Goal: Entertainment & Leisure: Browse casually

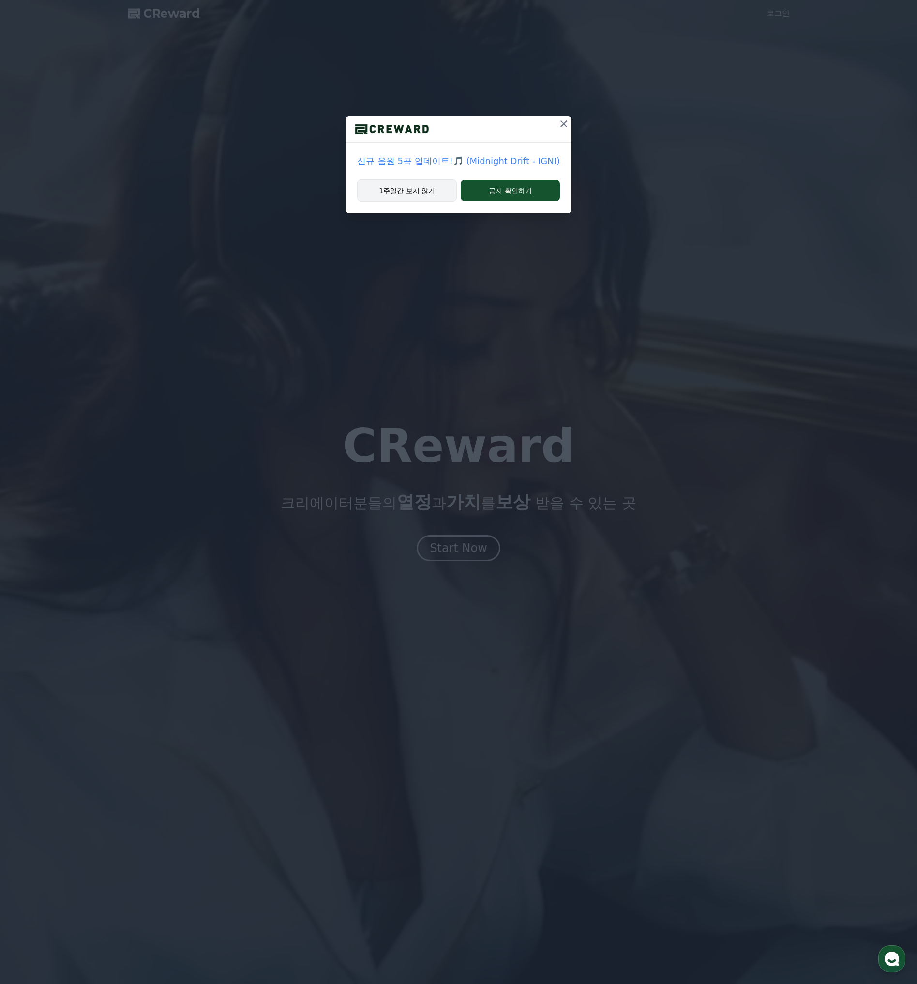
click at [383, 190] on button "1주일간 보지 않기" at bounding box center [407, 190] width 100 height 22
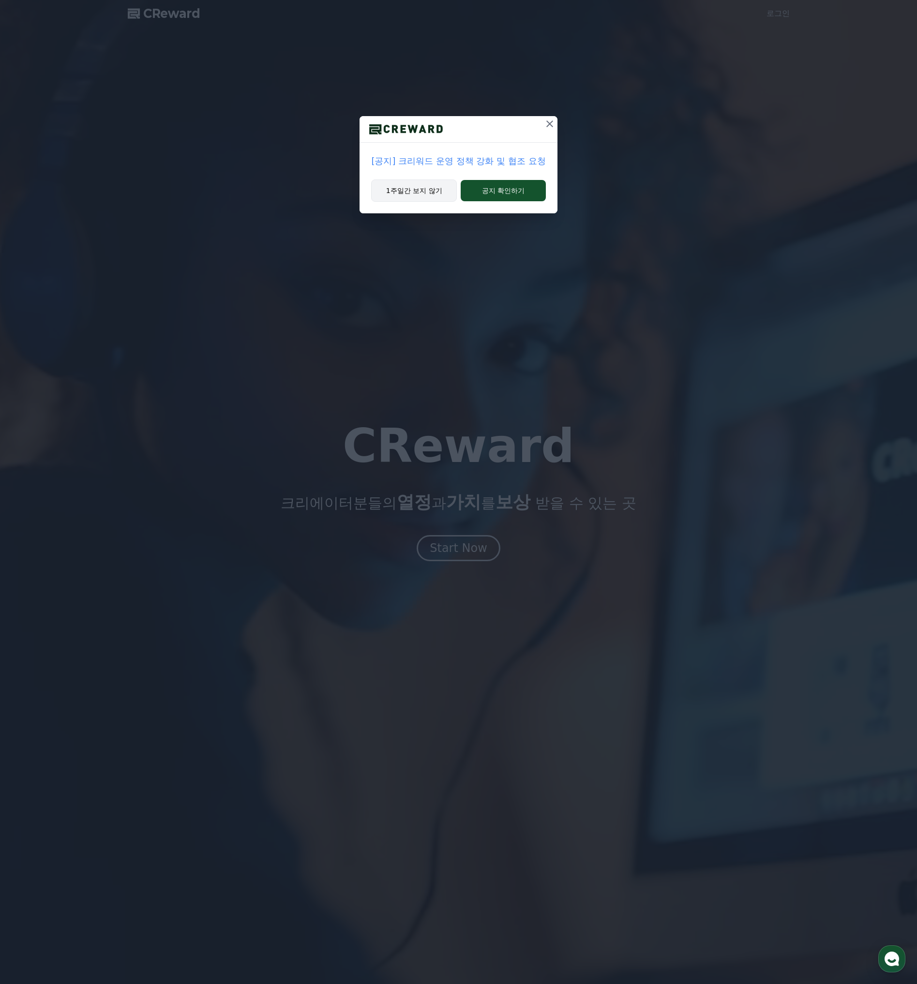
click at [426, 188] on button "1주일간 보지 않기" at bounding box center [414, 190] width 86 height 22
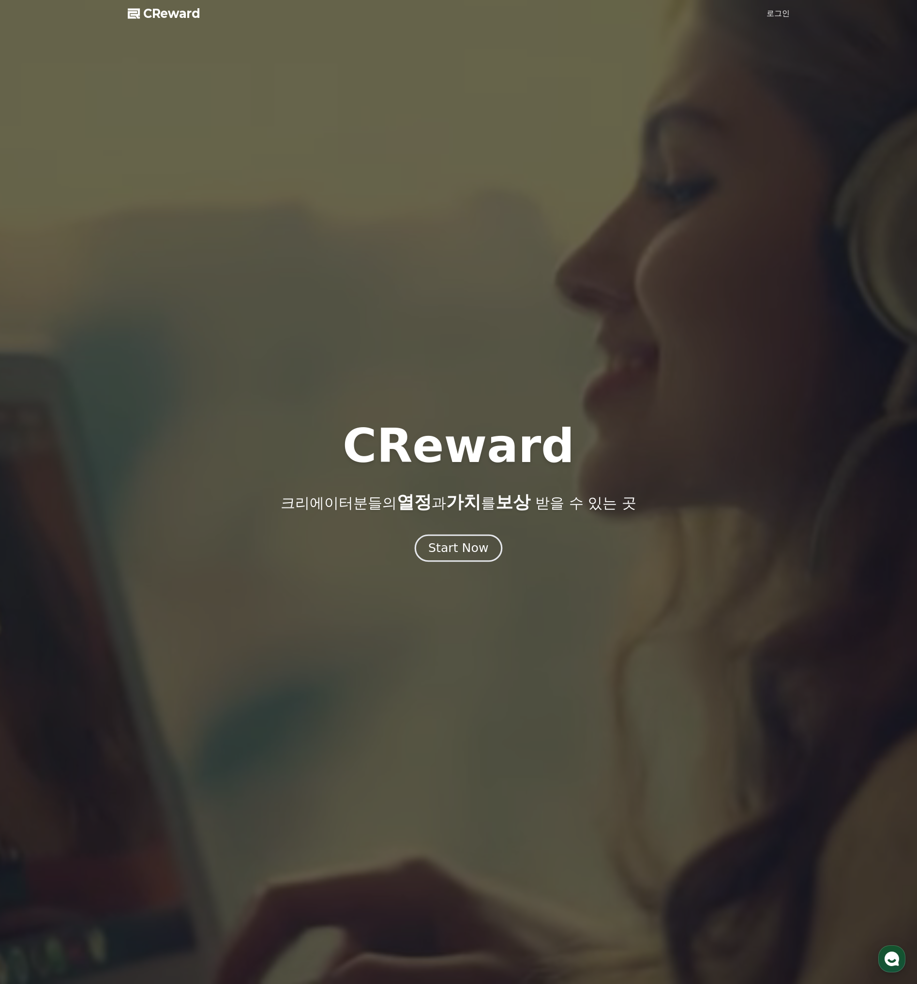
click at [469, 554] on div "Start Now" at bounding box center [458, 548] width 60 height 16
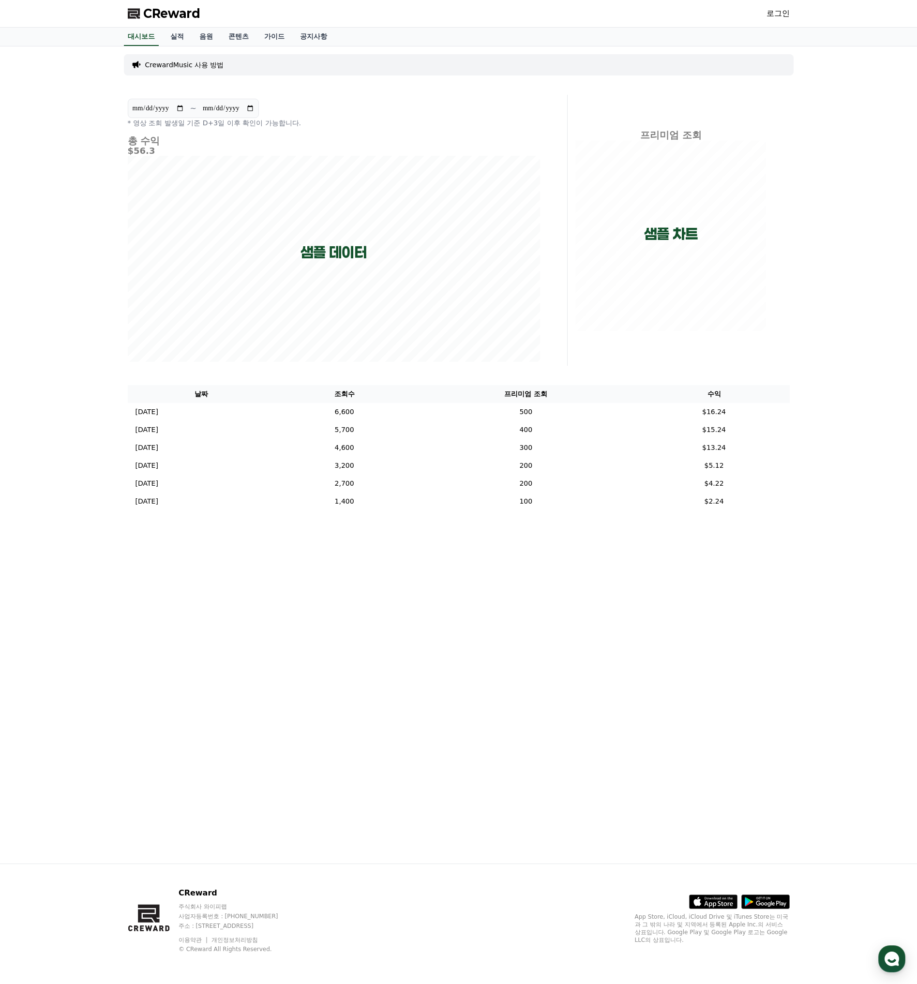
click at [787, 15] on link "로그인" at bounding box center [777, 14] width 23 height 12
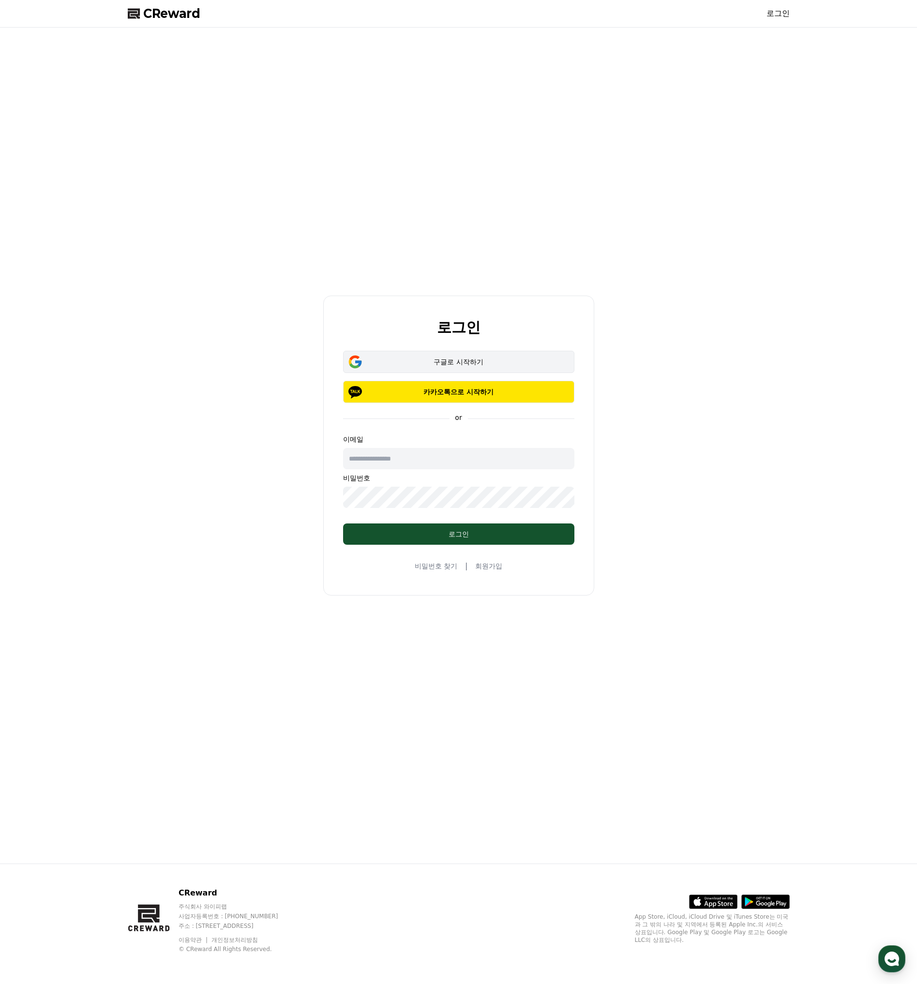
click at [471, 363] on div "구글로 시작하기" at bounding box center [458, 362] width 203 height 10
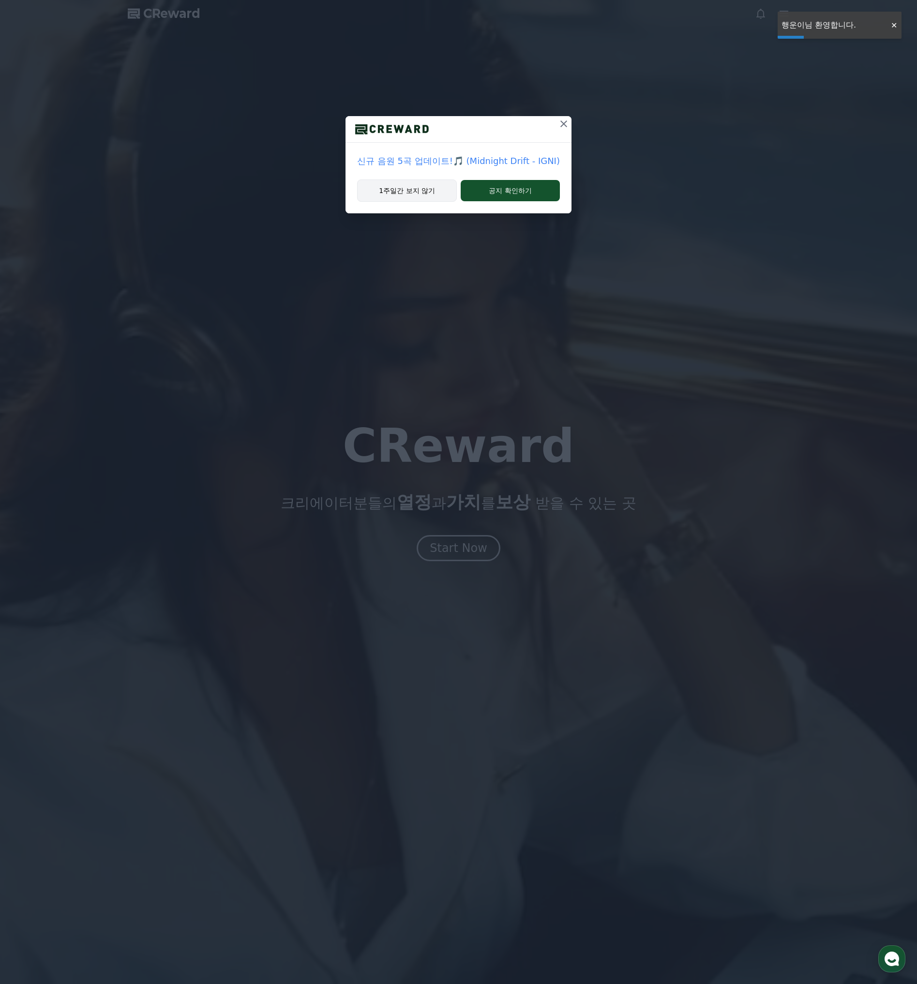
click at [397, 197] on button "1주일간 보지 않기" at bounding box center [407, 190] width 100 height 22
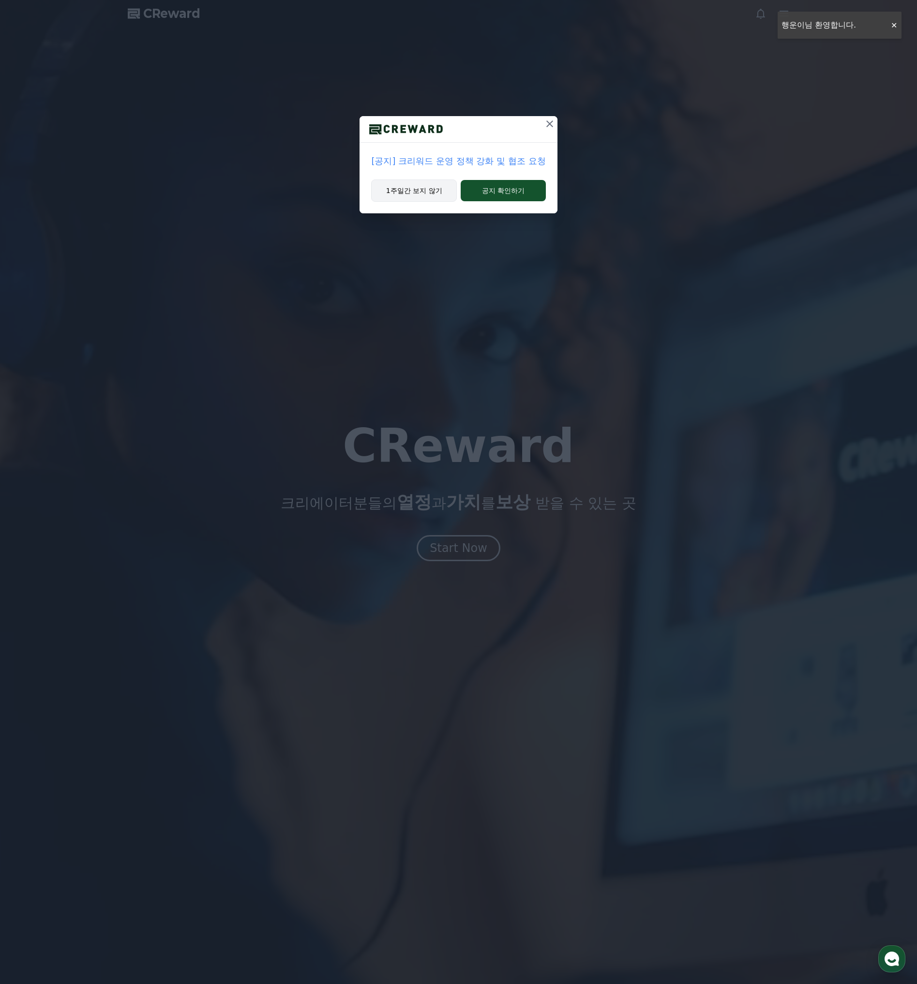
click at [401, 187] on button "1주일간 보지 않기" at bounding box center [414, 190] width 86 height 22
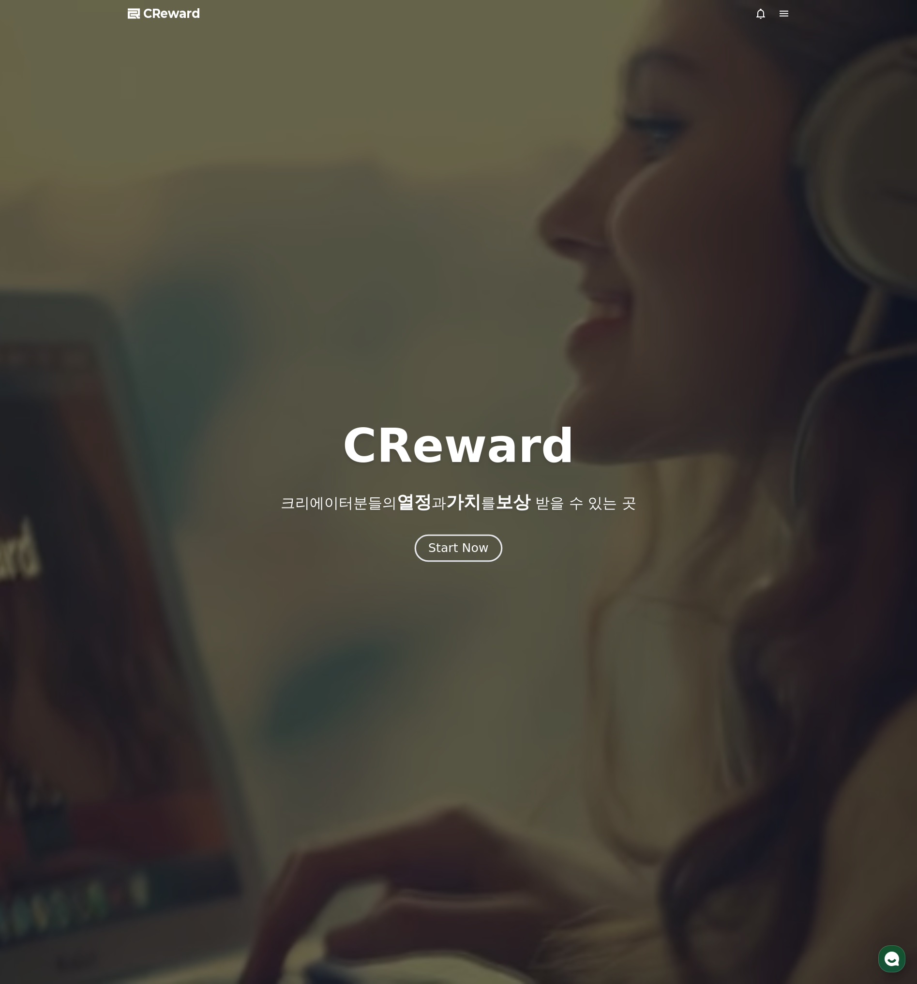
click at [469, 539] on button "Start Now" at bounding box center [459, 549] width 88 height 28
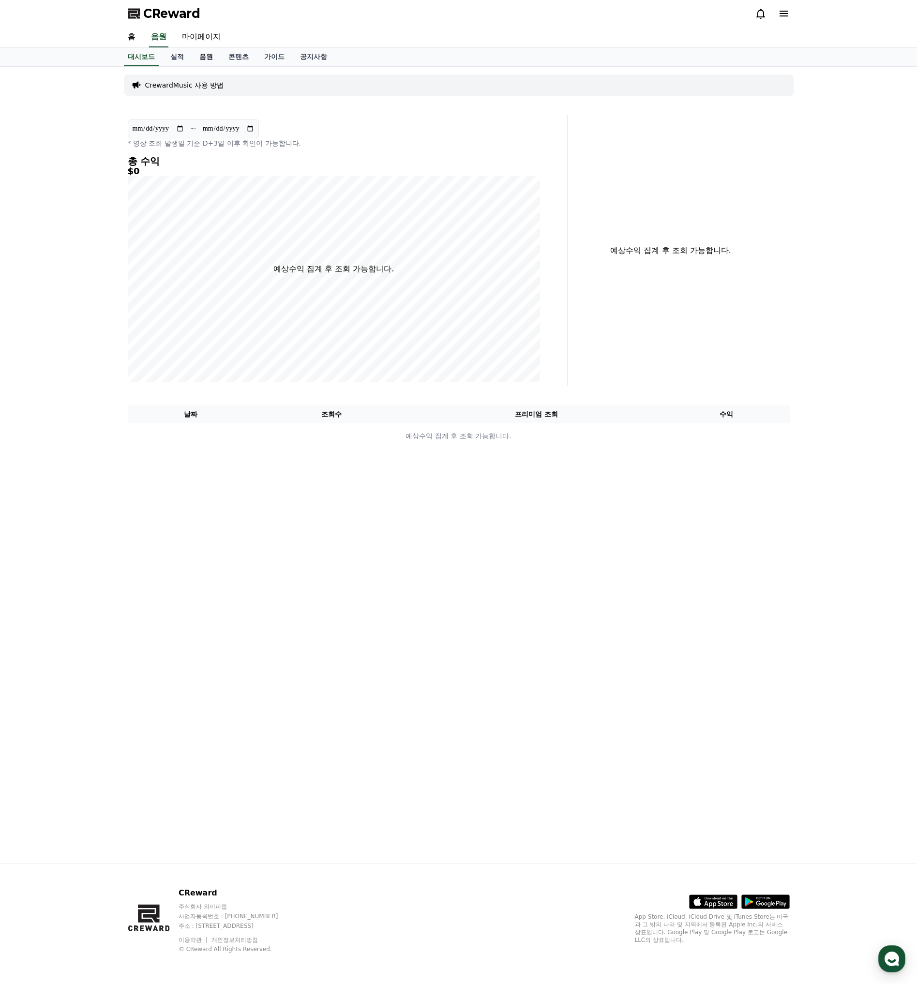
click at [206, 58] on link "음원" at bounding box center [206, 57] width 29 height 18
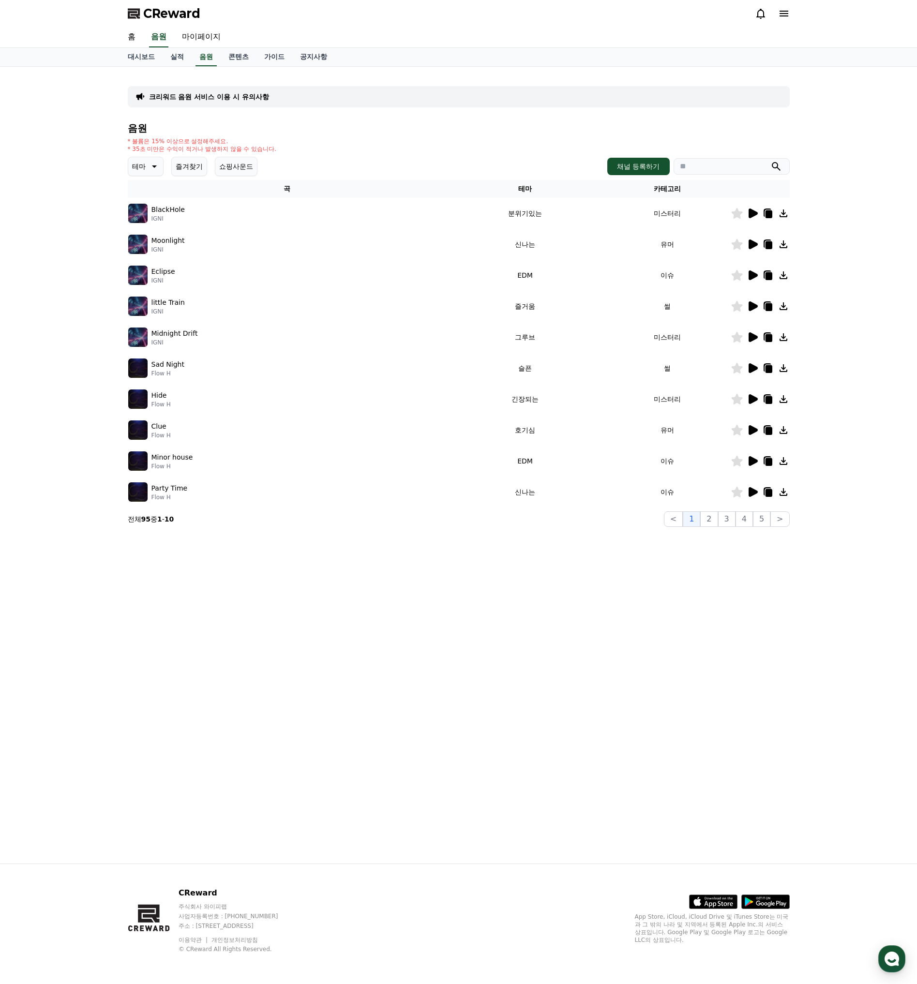
click at [747, 400] on icon at bounding box center [752, 399] width 12 height 12
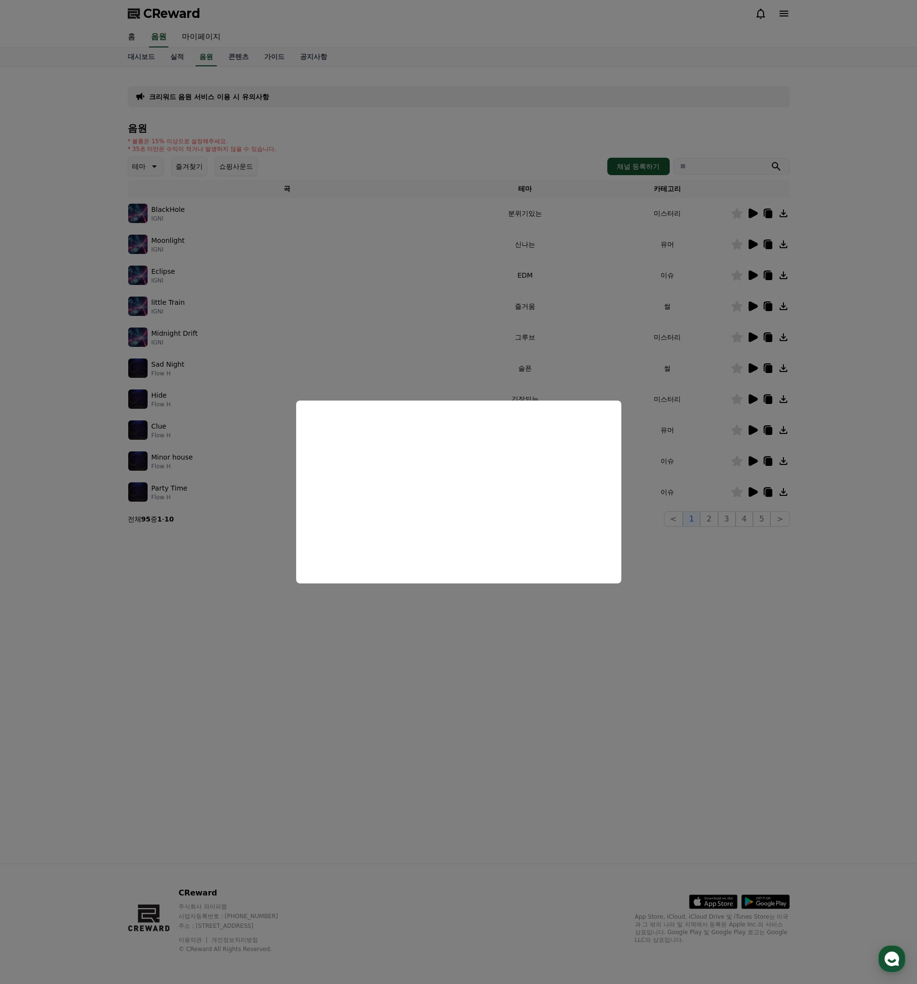
click at [497, 635] on button "close modal" at bounding box center [458, 492] width 917 height 984
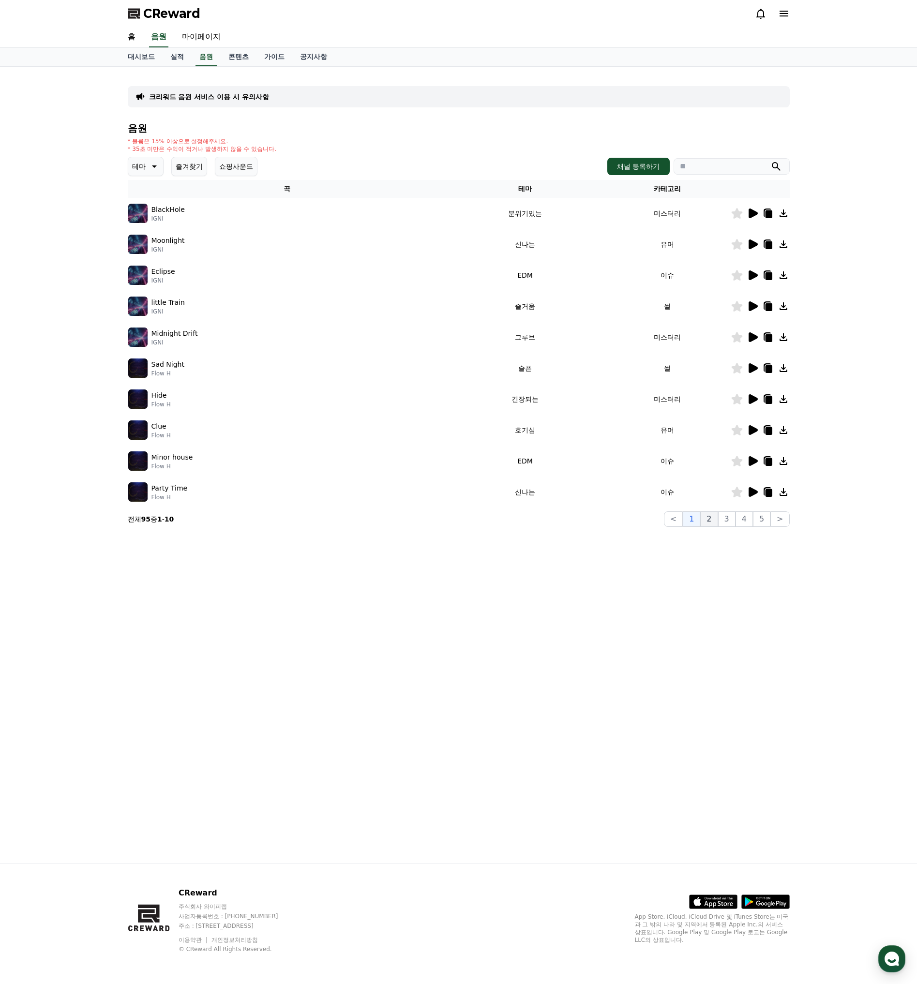
click at [712, 521] on button "2" at bounding box center [708, 518] width 17 height 15
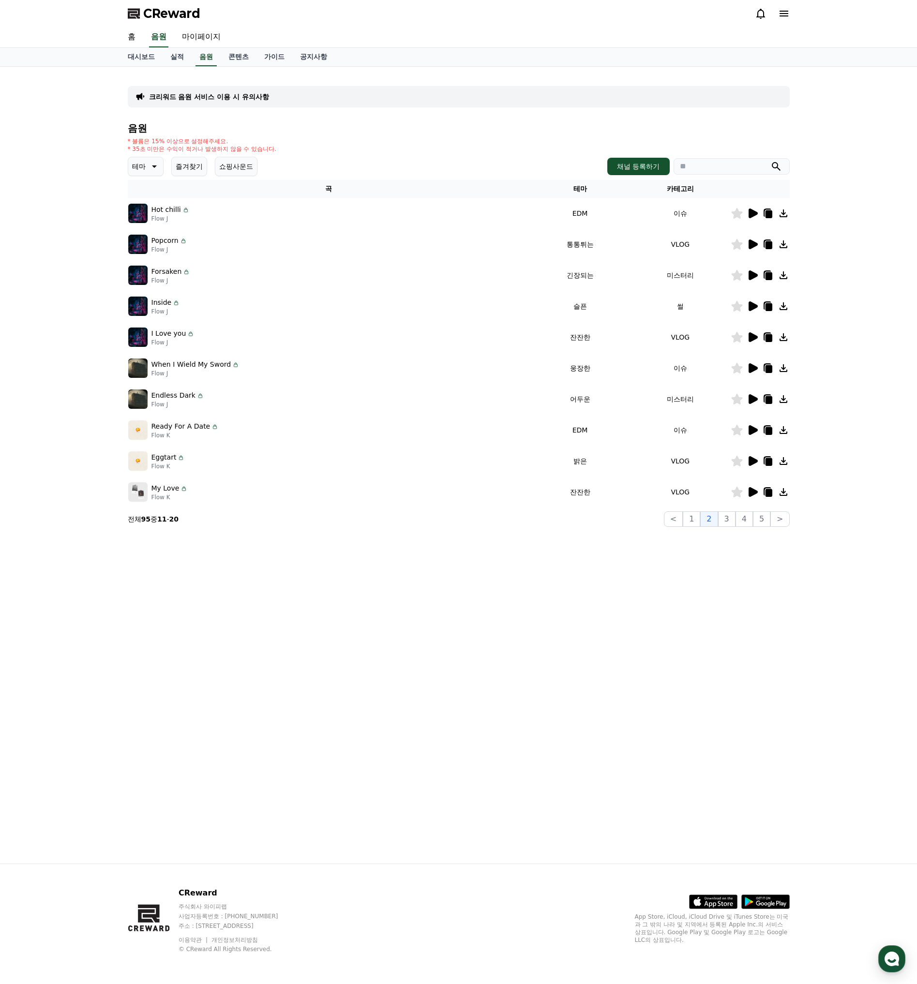
click at [745, 368] on div at bounding box center [760, 368] width 58 height 12
click at [752, 367] on icon at bounding box center [752, 368] width 9 height 10
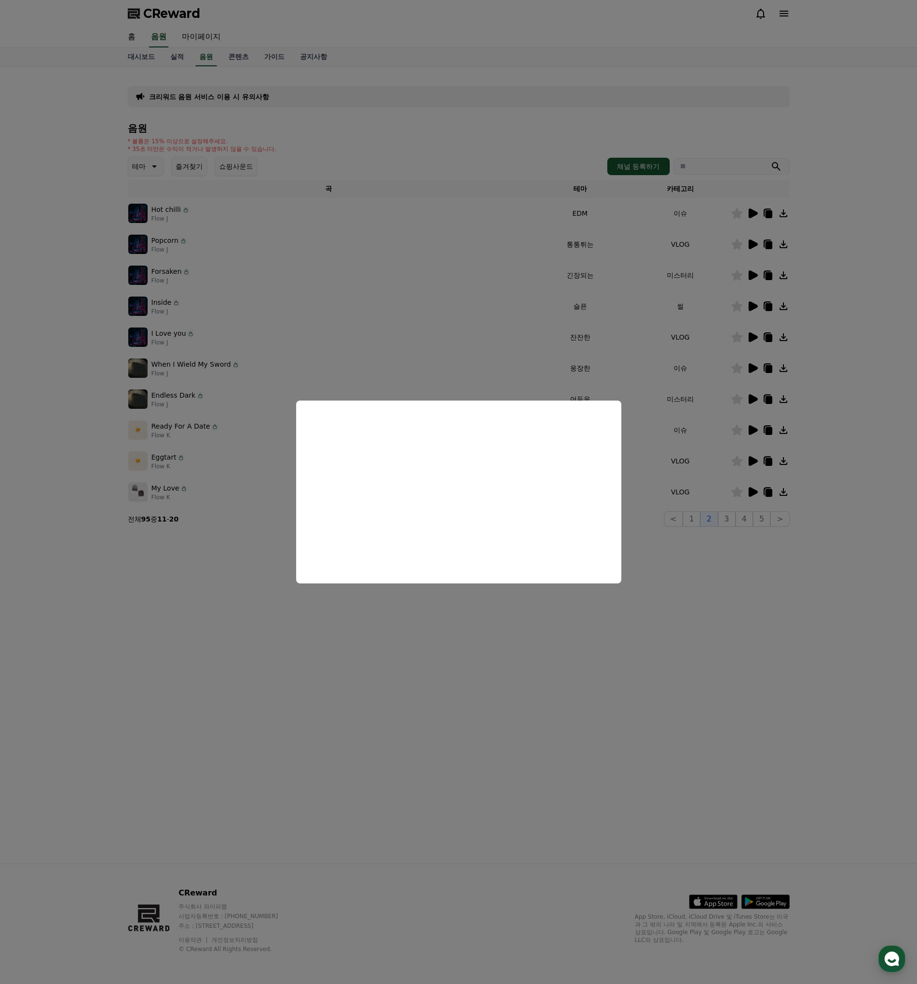
click at [665, 567] on button "close modal" at bounding box center [458, 492] width 917 height 984
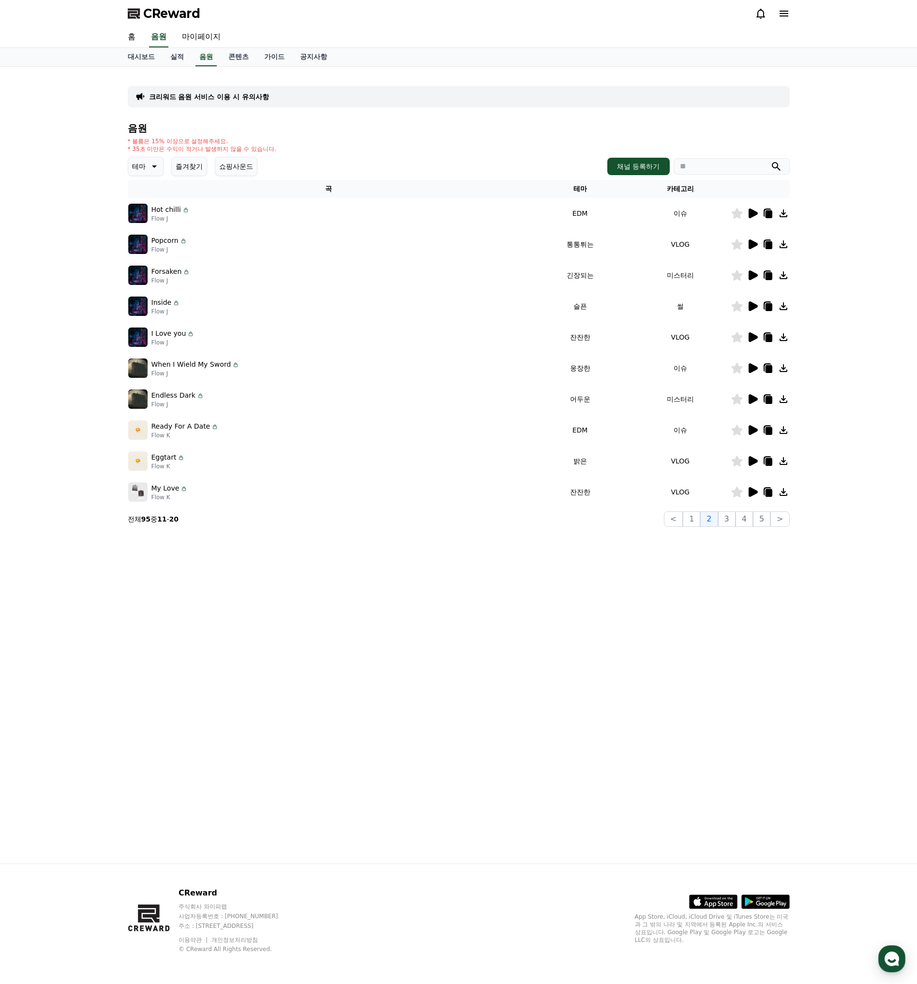
click at [751, 492] on icon at bounding box center [752, 492] width 9 height 10
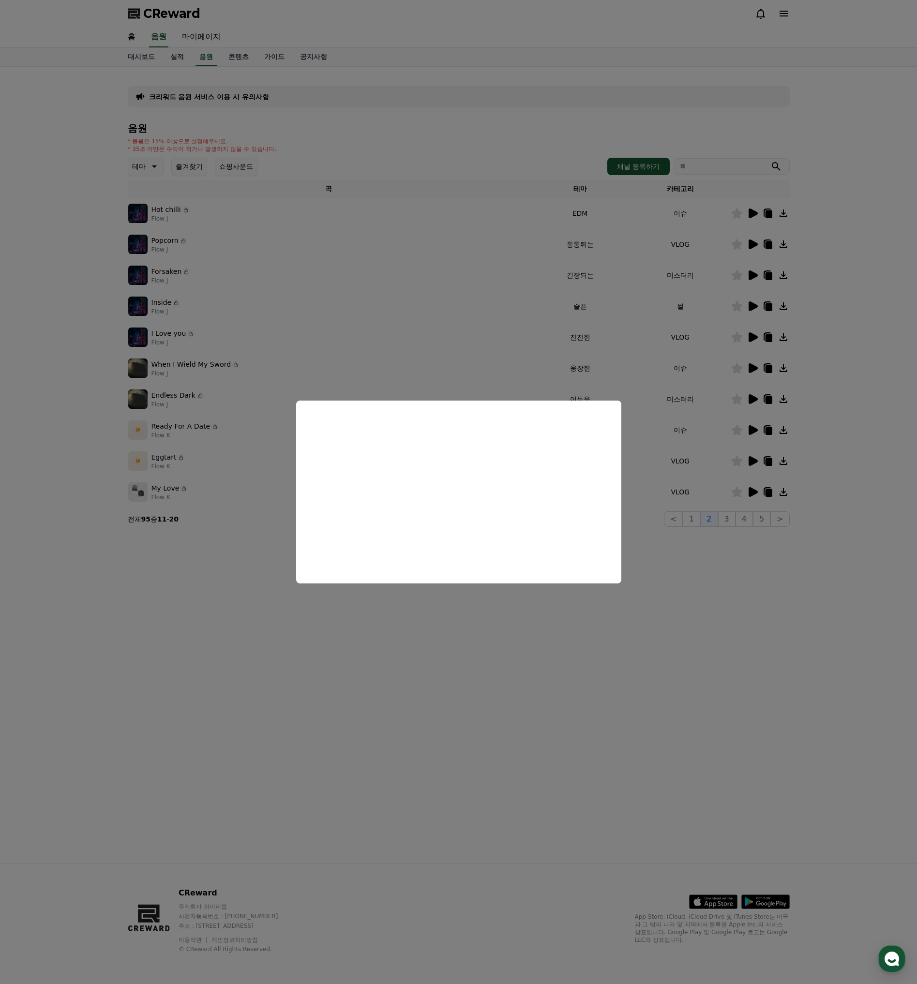
click at [709, 604] on button "close modal" at bounding box center [458, 492] width 917 height 984
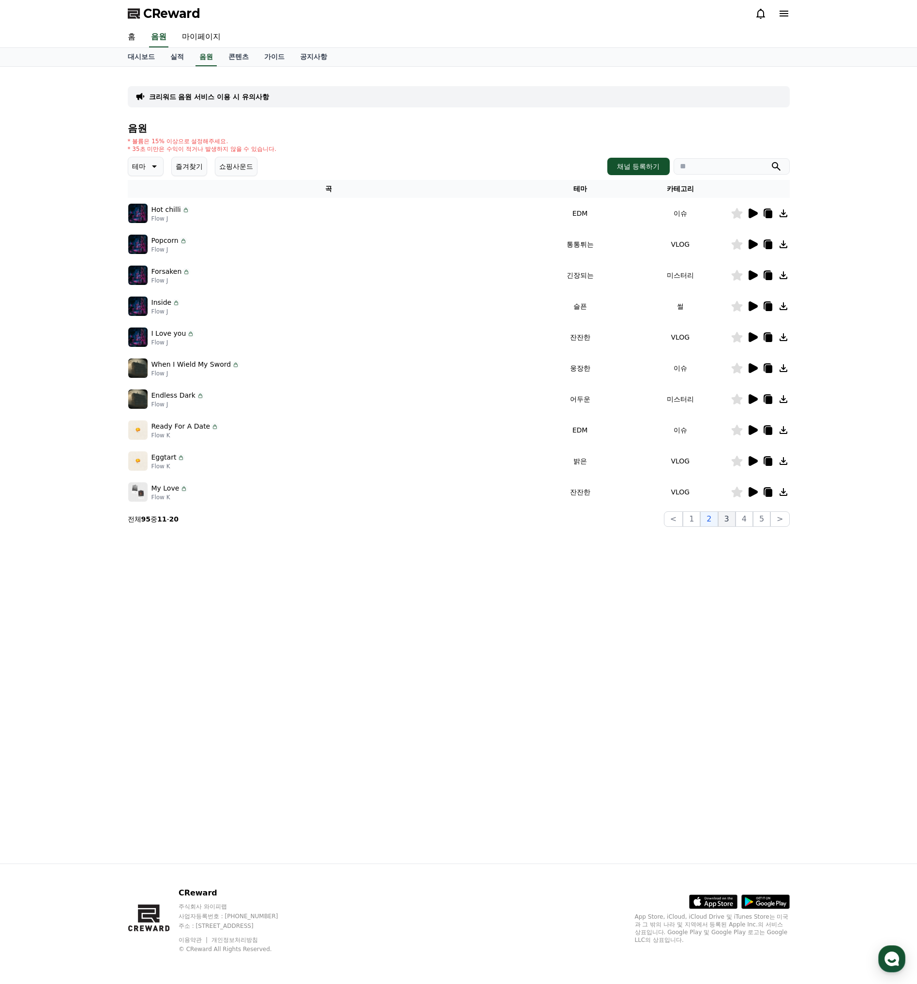
click at [734, 517] on button "3" at bounding box center [726, 518] width 17 height 15
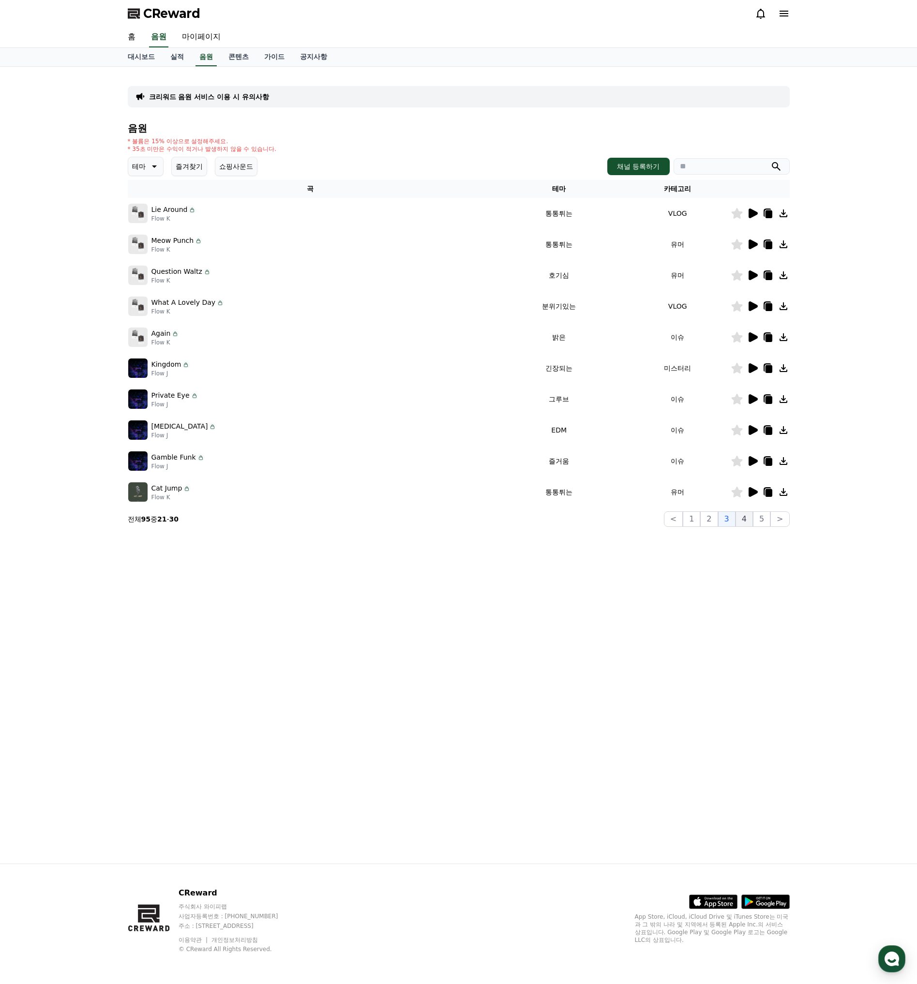
click at [746, 519] on button "4" at bounding box center [743, 518] width 17 height 15
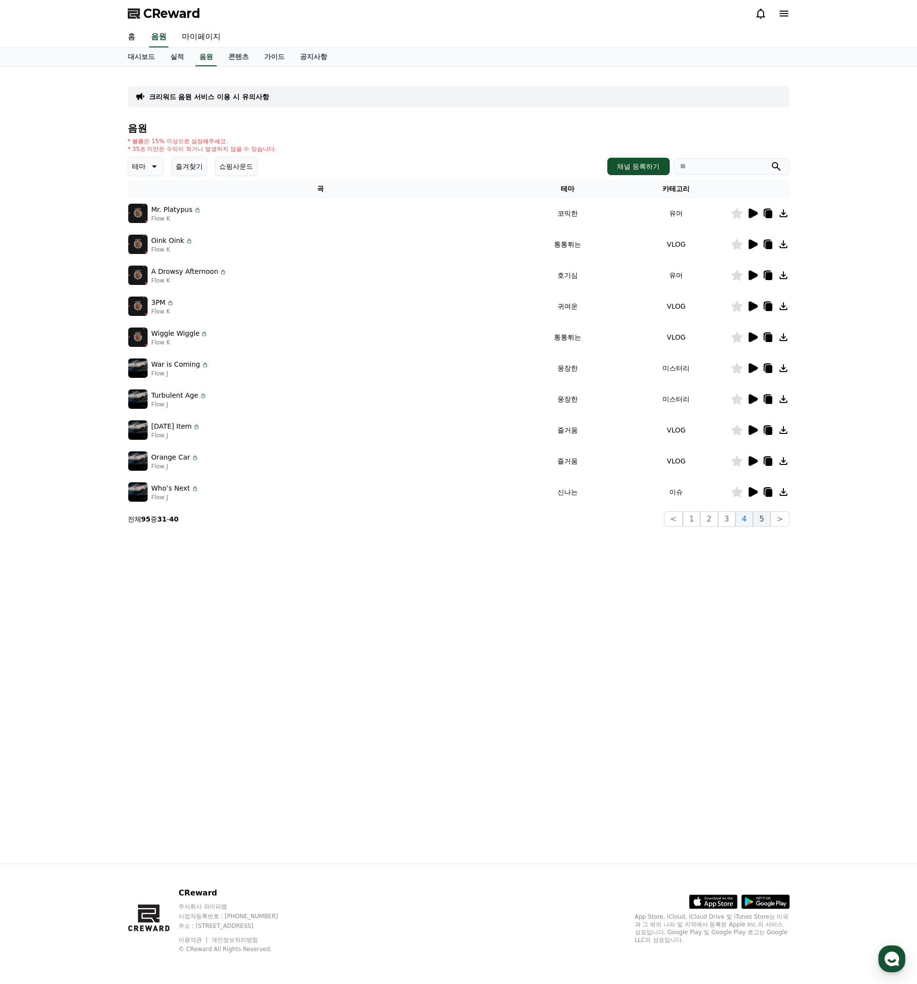
click at [760, 520] on button "5" at bounding box center [761, 518] width 17 height 15
click at [781, 523] on button ">" at bounding box center [779, 518] width 19 height 15
click at [759, 518] on button "10" at bounding box center [759, 518] width 22 height 15
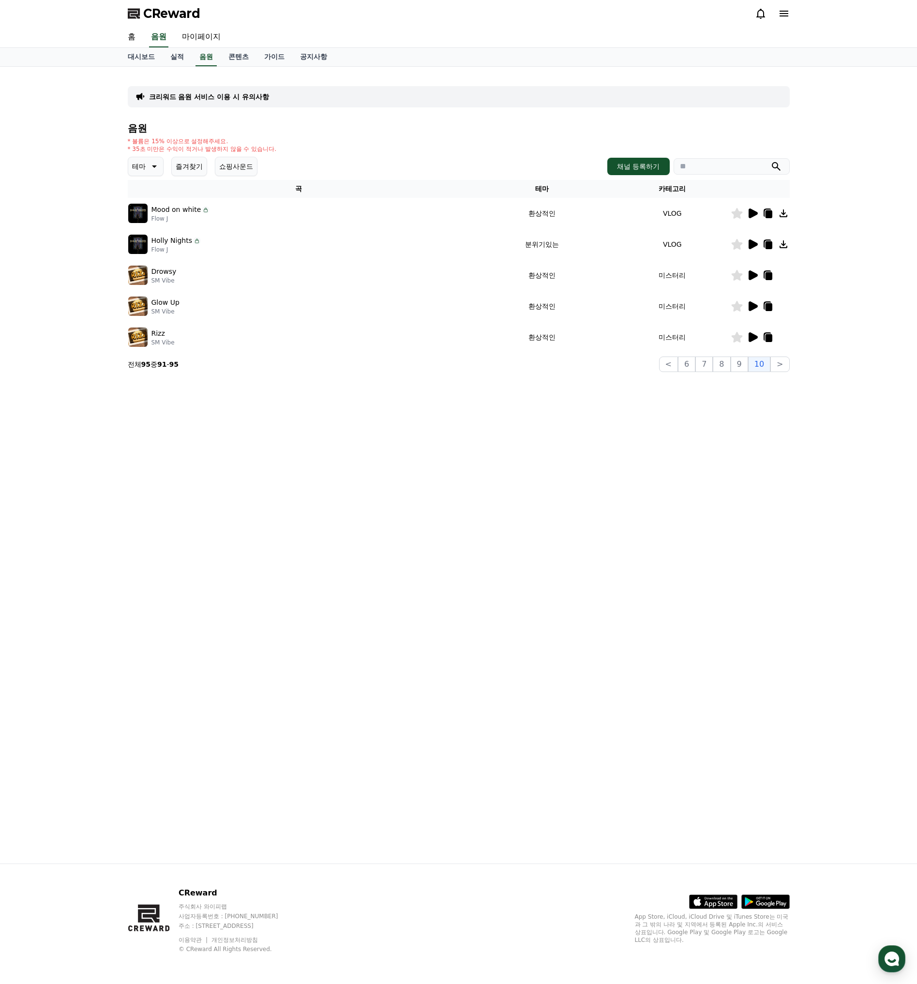
click at [157, 166] on icon at bounding box center [154, 167] width 12 height 12
click at [152, 247] on button "긴장되는" at bounding box center [146, 246] width 35 height 21
click at [750, 342] on icon at bounding box center [752, 337] width 12 height 12
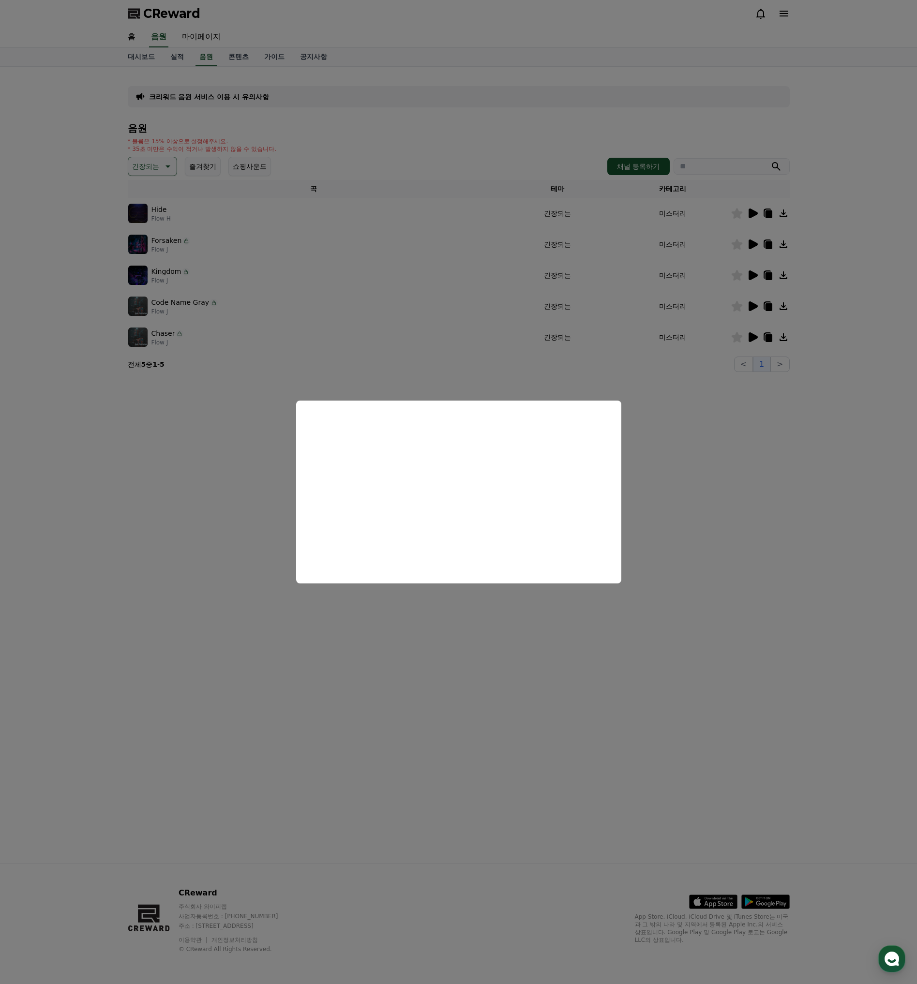
click at [633, 444] on button "close modal" at bounding box center [458, 492] width 917 height 984
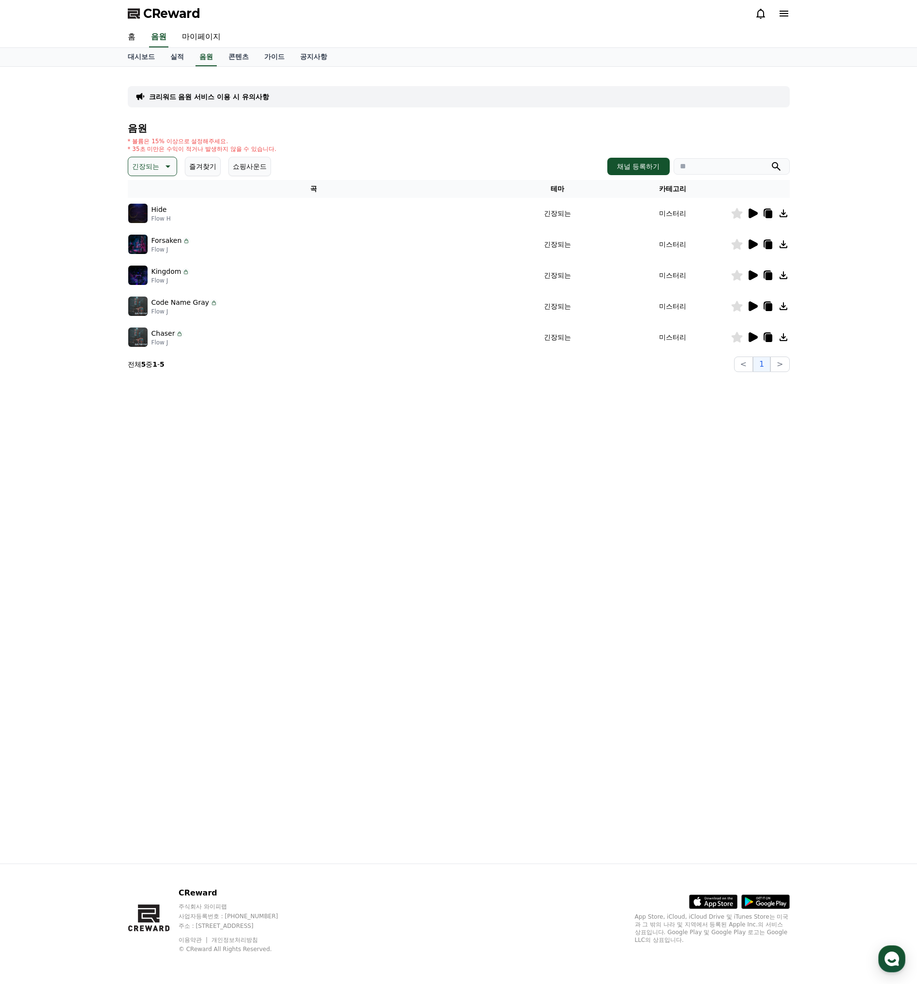
click at [756, 307] on icon at bounding box center [752, 306] width 9 height 10
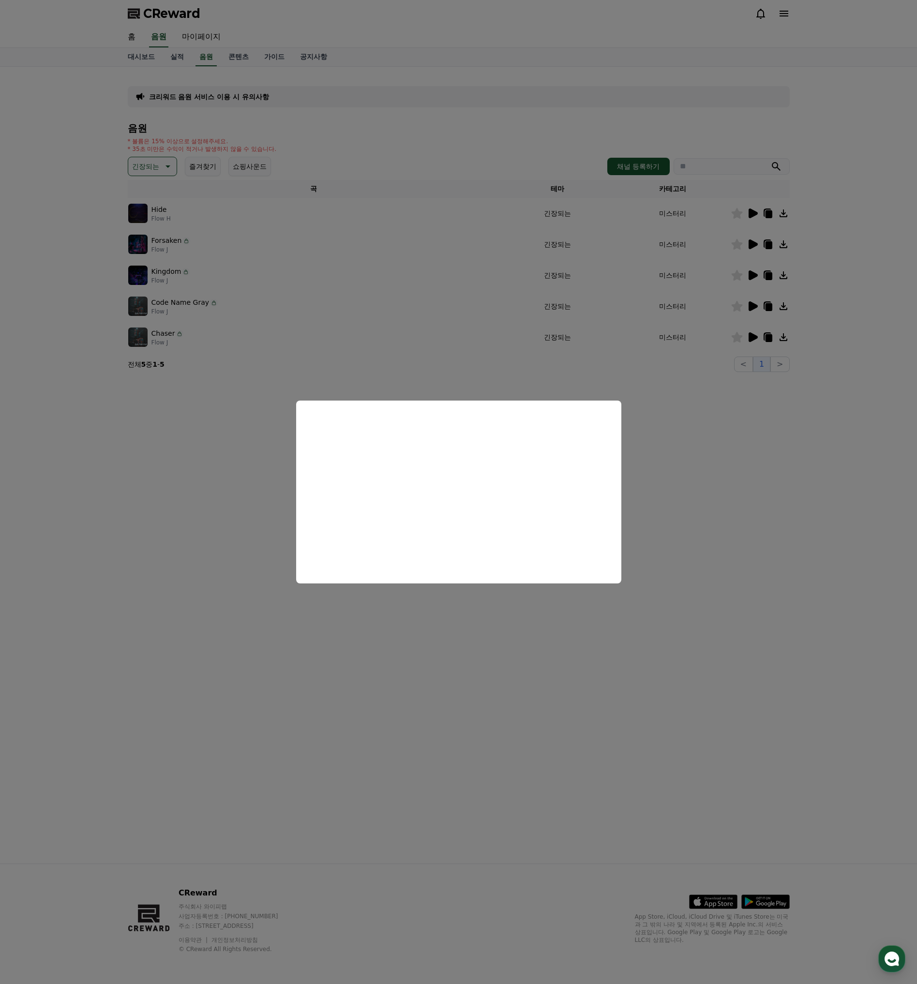
click at [755, 268] on button "close modal" at bounding box center [458, 492] width 917 height 984
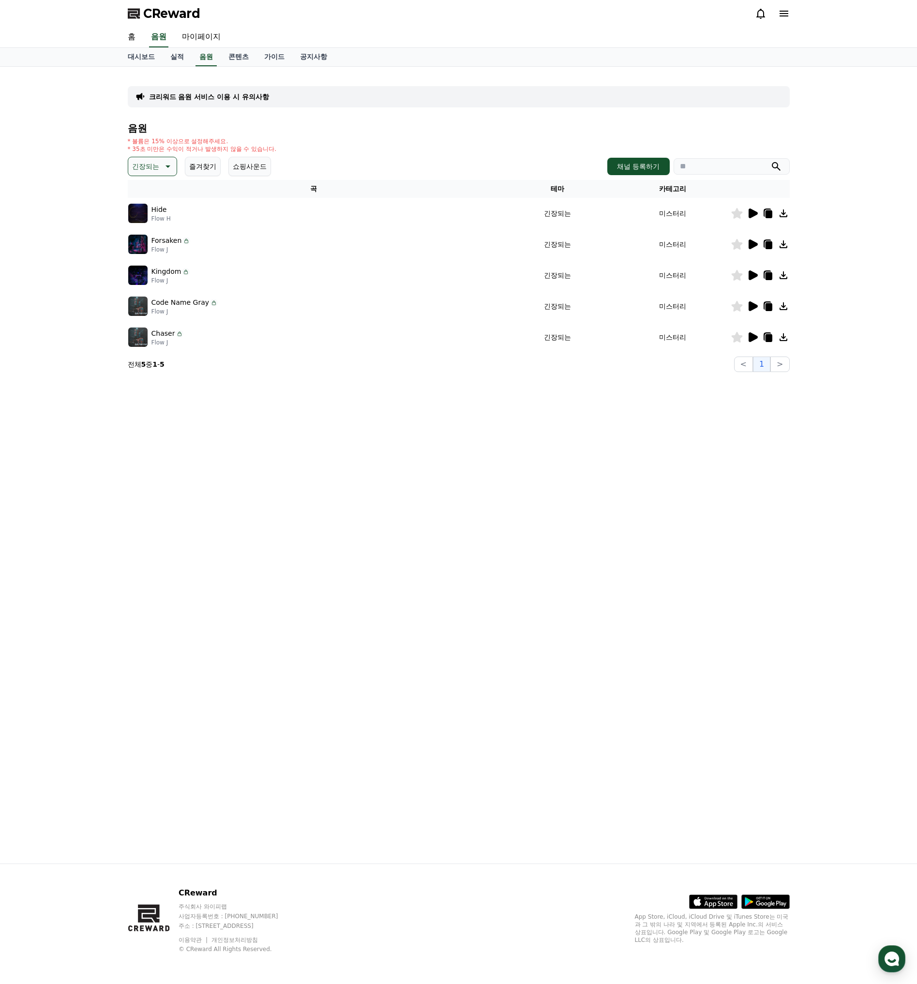
click at [752, 275] on icon at bounding box center [752, 275] width 9 height 10
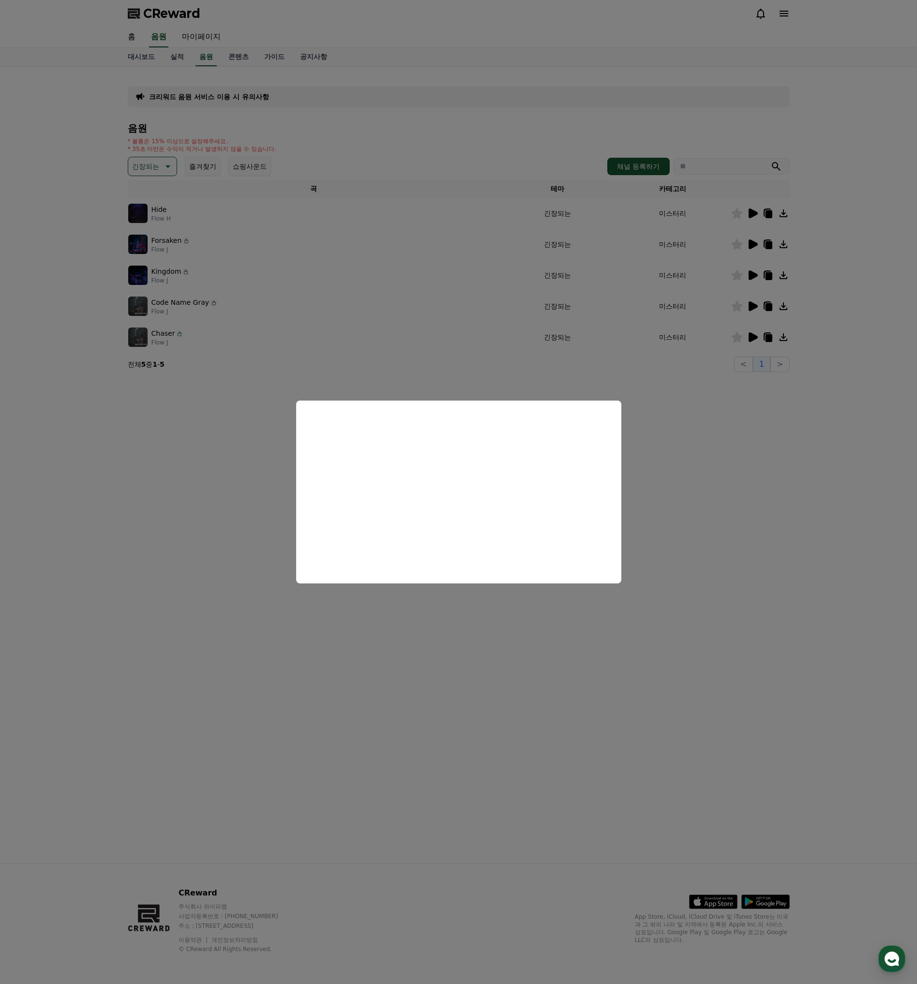
click at [634, 411] on button "close modal" at bounding box center [458, 492] width 917 height 984
